Goal: Task Accomplishment & Management: Manage account settings

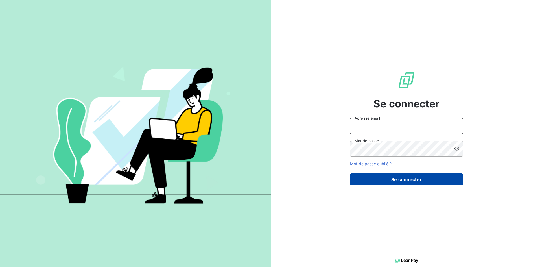
type input "[PERSON_NAME][EMAIL_ADDRESS][DOMAIN_NAME]"
click at [411, 179] on button "Se connecter" at bounding box center [406, 179] width 113 height 12
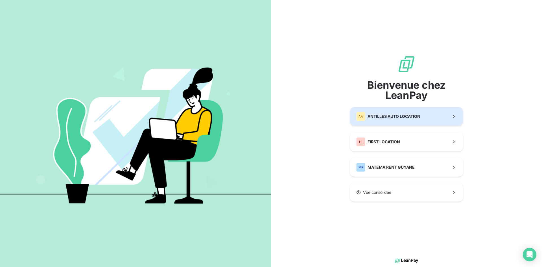
click at [409, 116] on span "ANTILLES AUTO LOCATION" at bounding box center [393, 116] width 53 height 6
